Goal: Navigation & Orientation: Go to known website

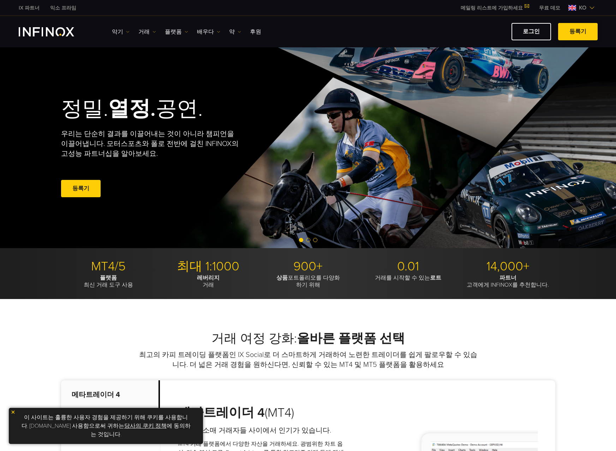
click at [583, 33] on link "등록기" at bounding box center [578, 31] width 40 height 17
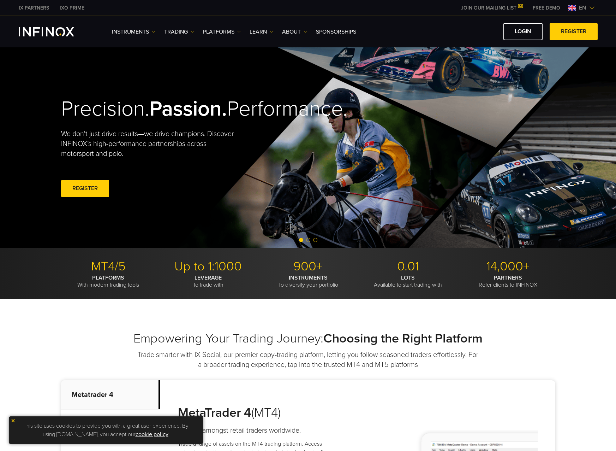
click at [509, 6] on link "JOIN OUR MAILING LIST" at bounding box center [492, 8] width 72 height 6
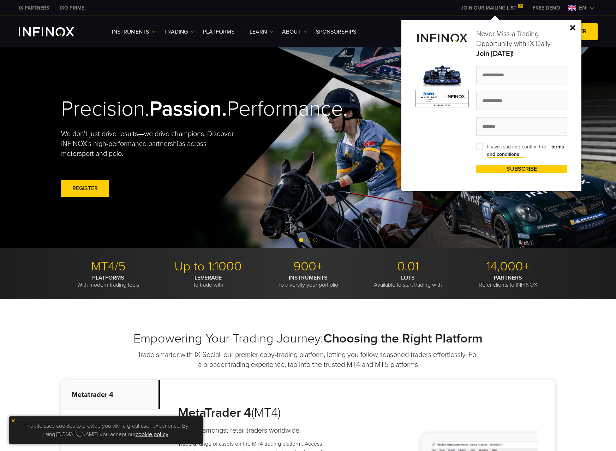
click at [551, 6] on link "FREE DEMO" at bounding box center [547, 7] width 38 height 7
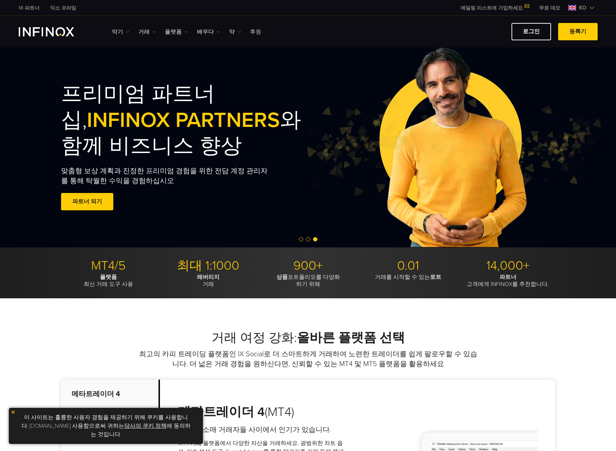
click at [250, 33] on link "후원" at bounding box center [255, 32] width 11 height 8
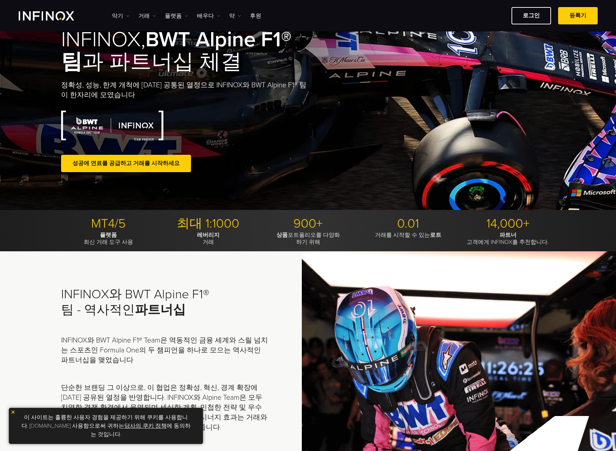
scroll to position [35, 0]
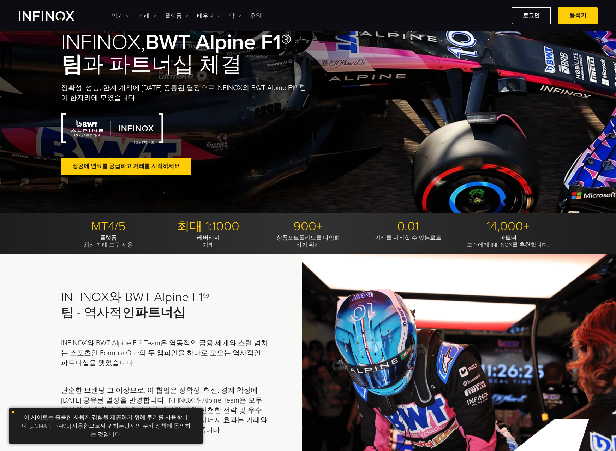
click at [229, 14] on font "약" at bounding box center [232, 16] width 6 height 8
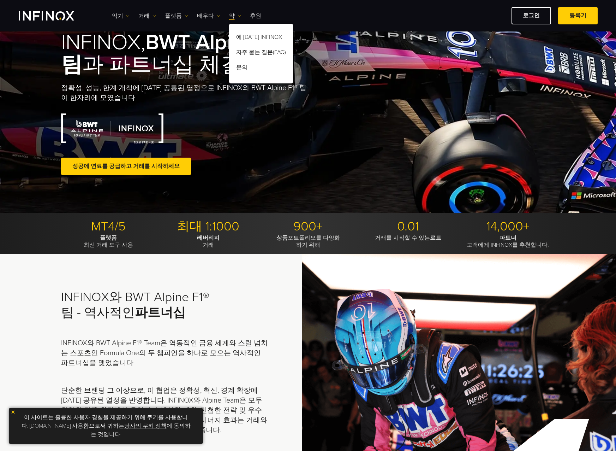
click at [206, 18] on font "배우다" at bounding box center [205, 16] width 17 height 8
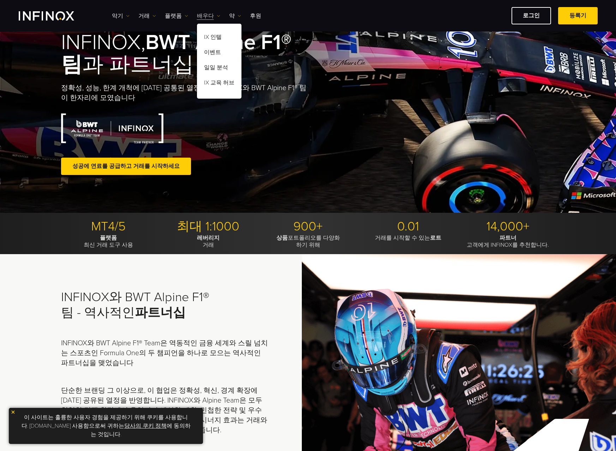
scroll to position [0, 0]
click at [175, 20] on div "악기 Instruments Product Information 거래 Accounts" at bounding box center [355, 15] width 486 height 17
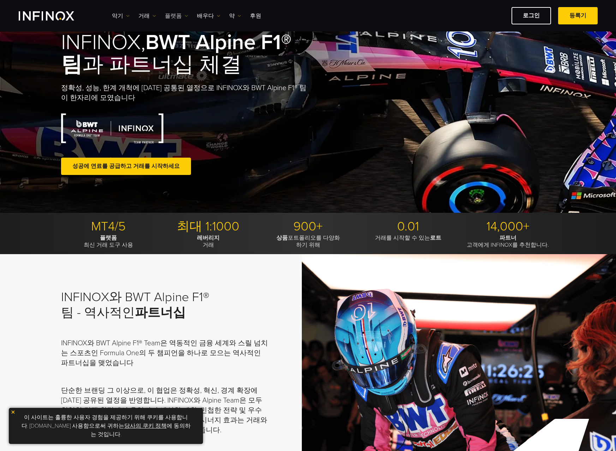
click at [175, 20] on font "플랫폼" at bounding box center [173, 16] width 17 height 8
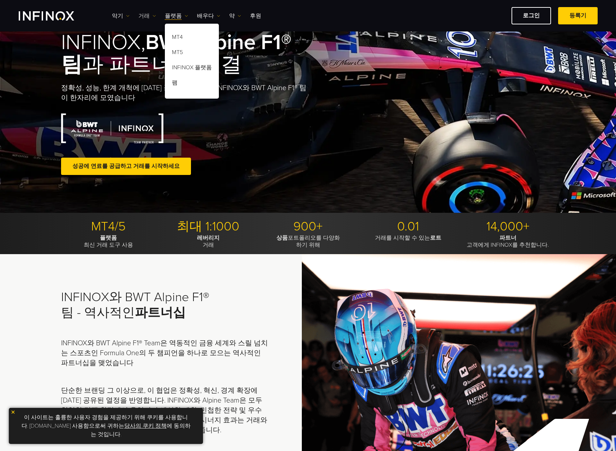
click at [141, 16] on font "거래" at bounding box center [143, 16] width 11 height 8
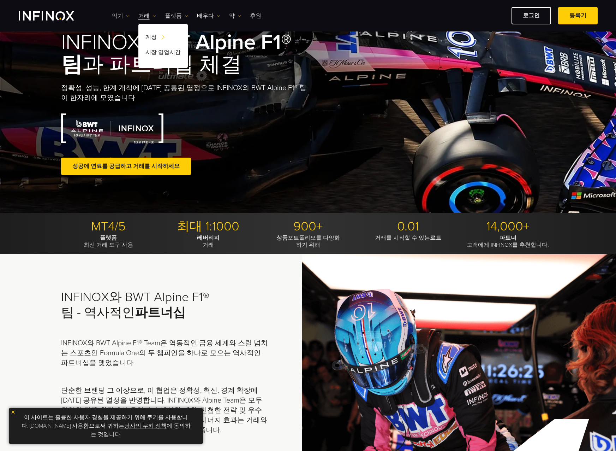
click at [116, 14] on font "악기" at bounding box center [117, 16] width 11 height 8
click at [140, 14] on font "거래" at bounding box center [143, 16] width 11 height 8
click at [29, 65] on video at bounding box center [308, 104] width 616 height 217
drag, startPoint x: 52, startPoint y: 22, endPoint x: 58, endPoint y: 21, distance: 5.7
click at [53, 22] on div "악기 악기 제품 정보 거래 계정 계좌 자금 조달 기업 계정 팸" at bounding box center [308, 15] width 579 height 17
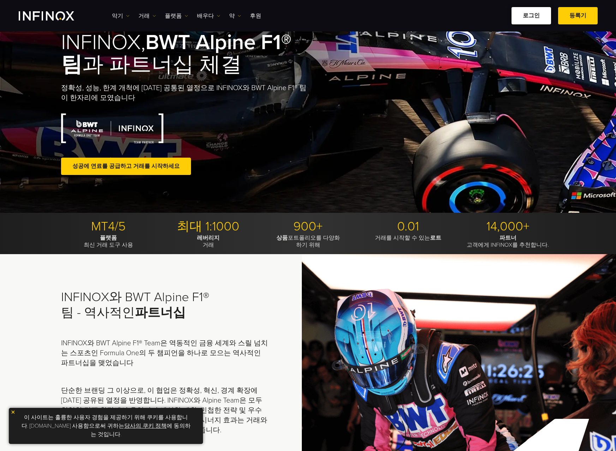
click at [534, 18] on link "로그인" at bounding box center [532, 15] width 40 height 17
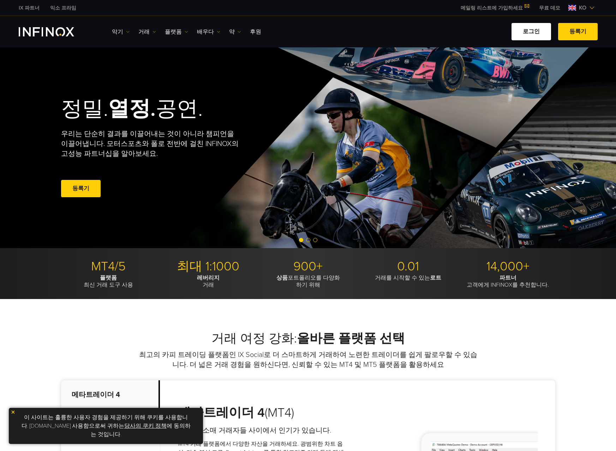
click at [538, 34] on link "로그인" at bounding box center [532, 31] width 40 height 17
click at [535, 32] on link "로그인" at bounding box center [532, 31] width 40 height 17
